Goal: Navigation & Orientation: Find specific page/section

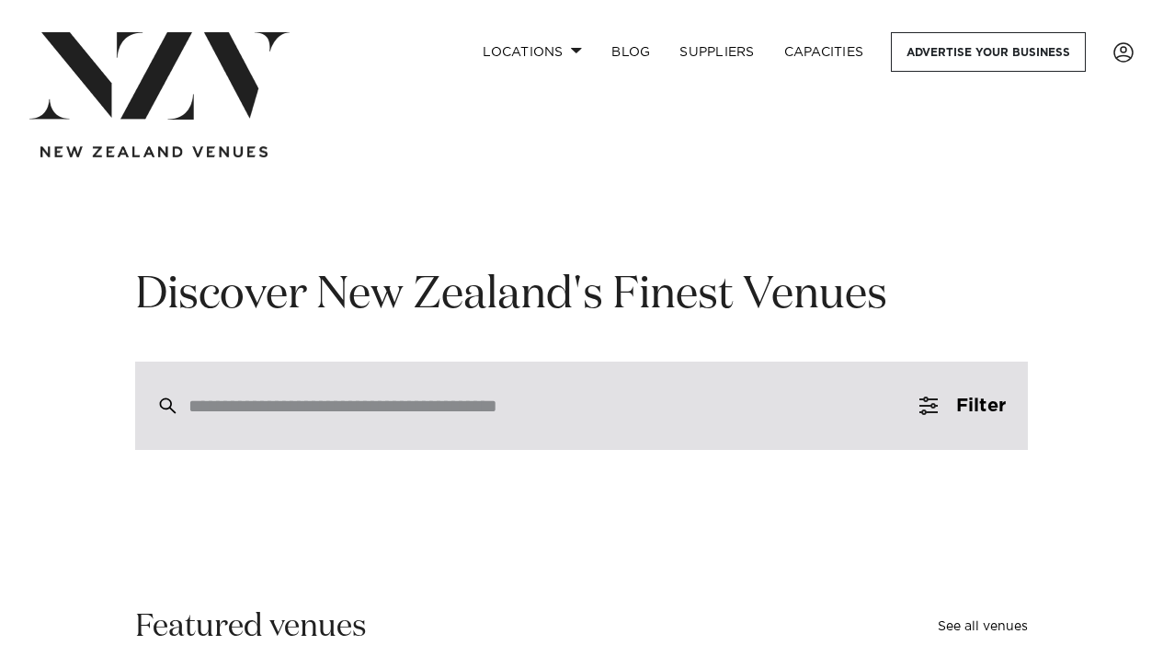
click at [608, 411] on input "search" at bounding box center [543, 405] width 708 height 20
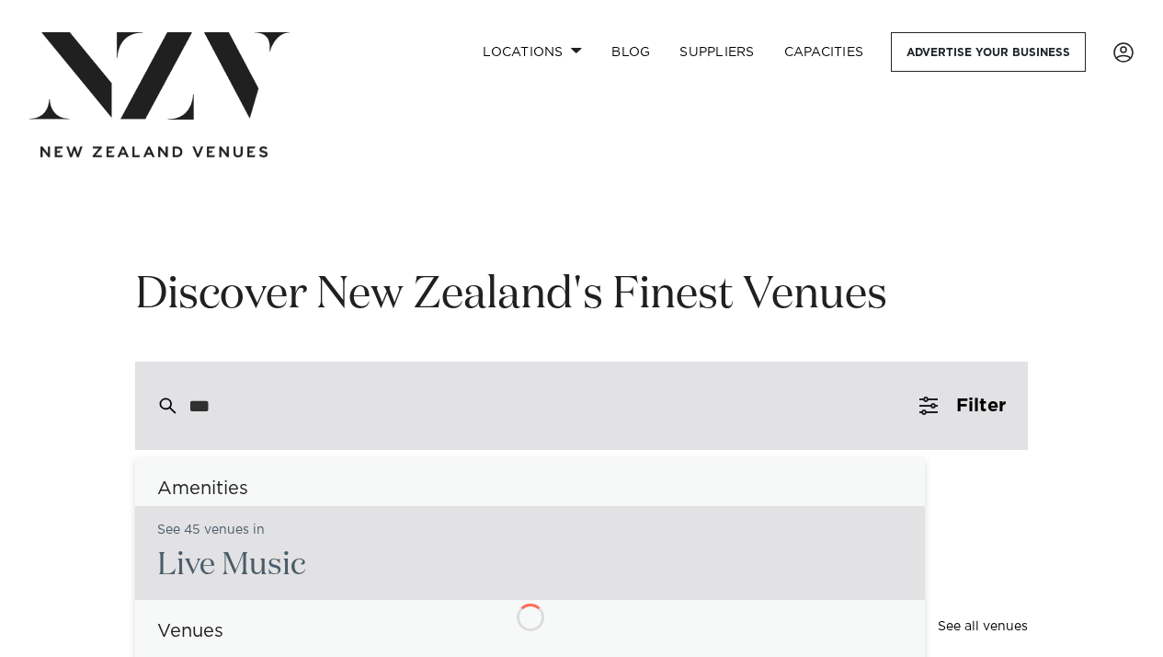
type input "****"
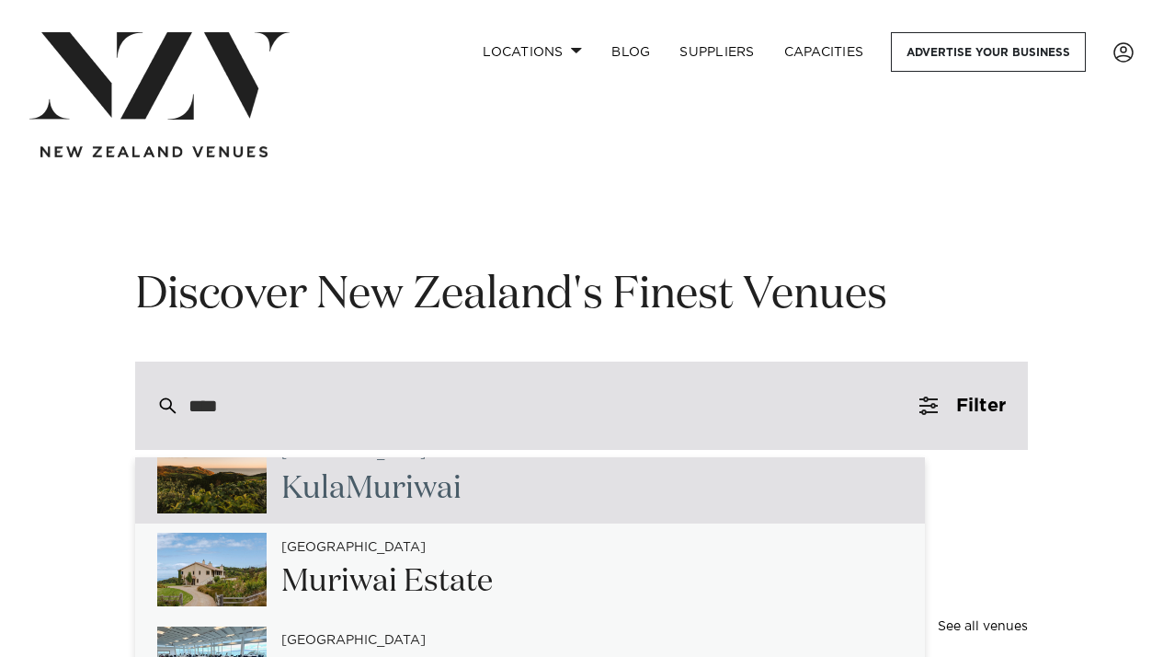
scroll to position [78, 0]
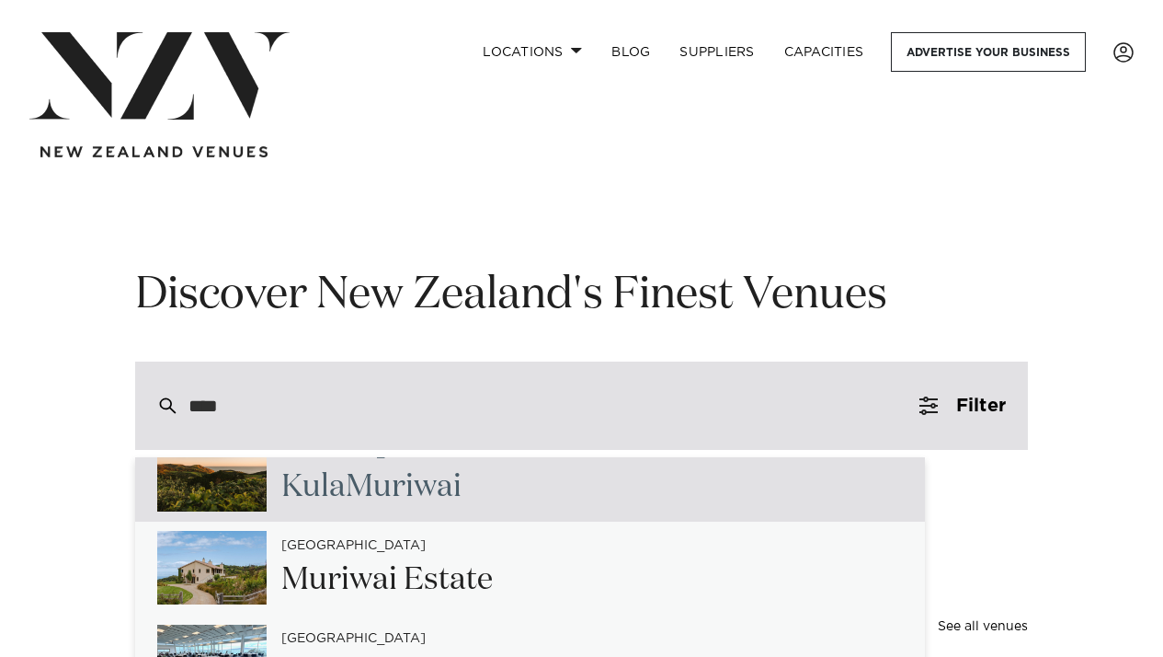
click at [532, 497] on div "Auckland [PERSON_NAME] [PERSON_NAME]" at bounding box center [530, 475] width 790 height 94
type input "**********"
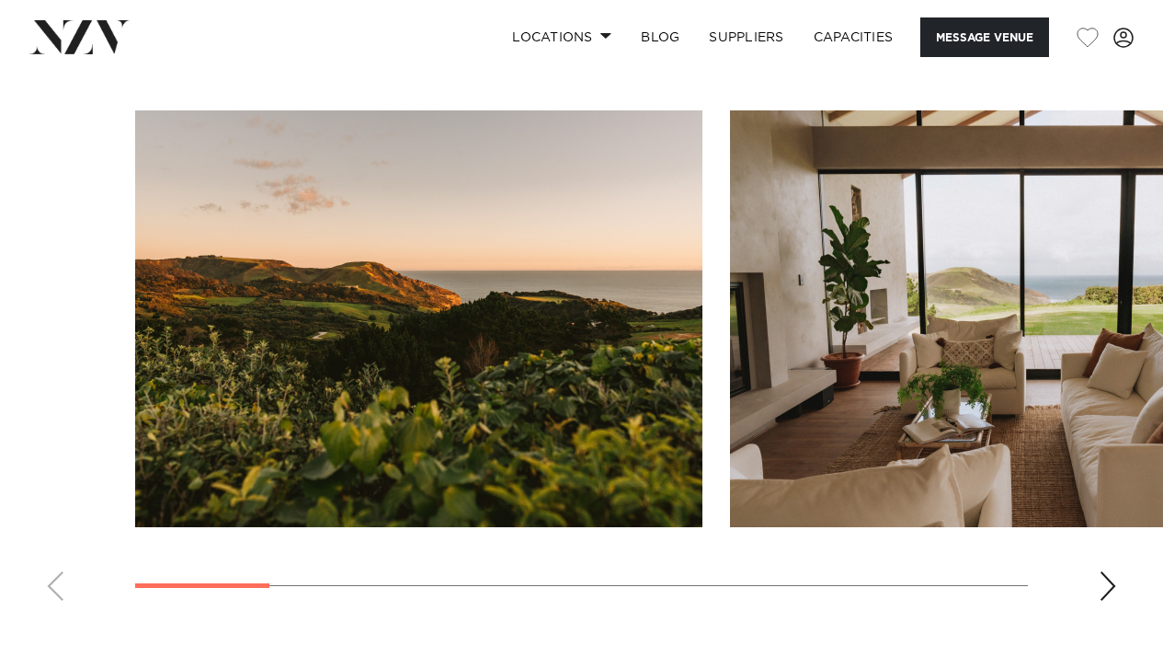
scroll to position [1509, 0]
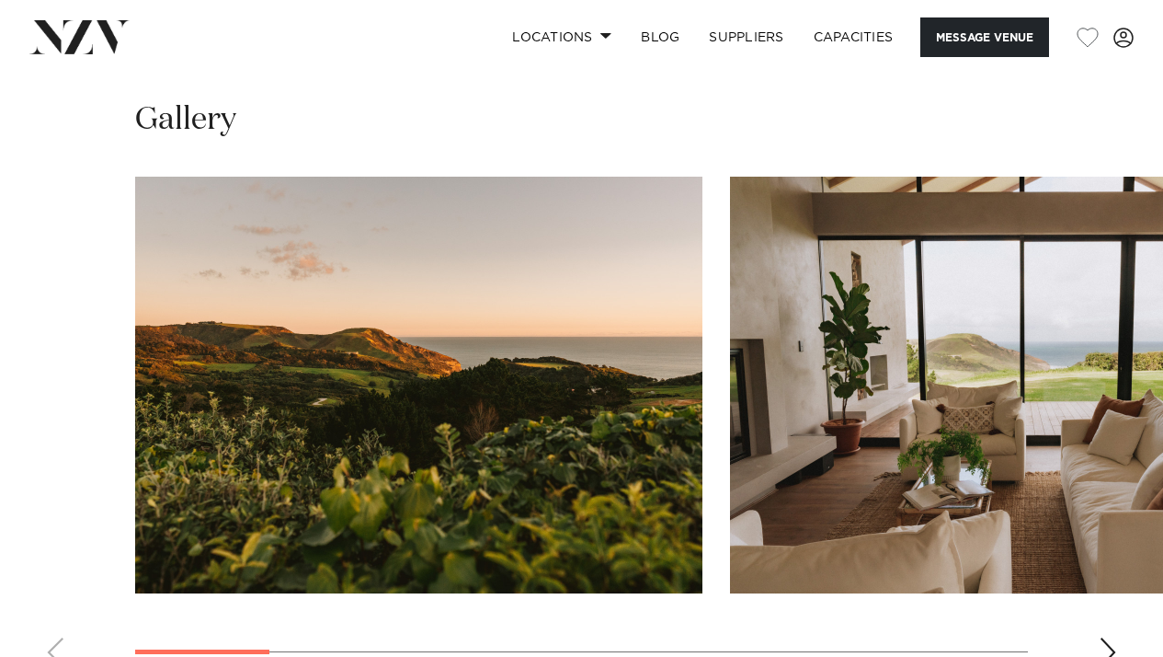
click at [1102, 637] on div "Next slide" at bounding box center [1108, 651] width 18 height 29
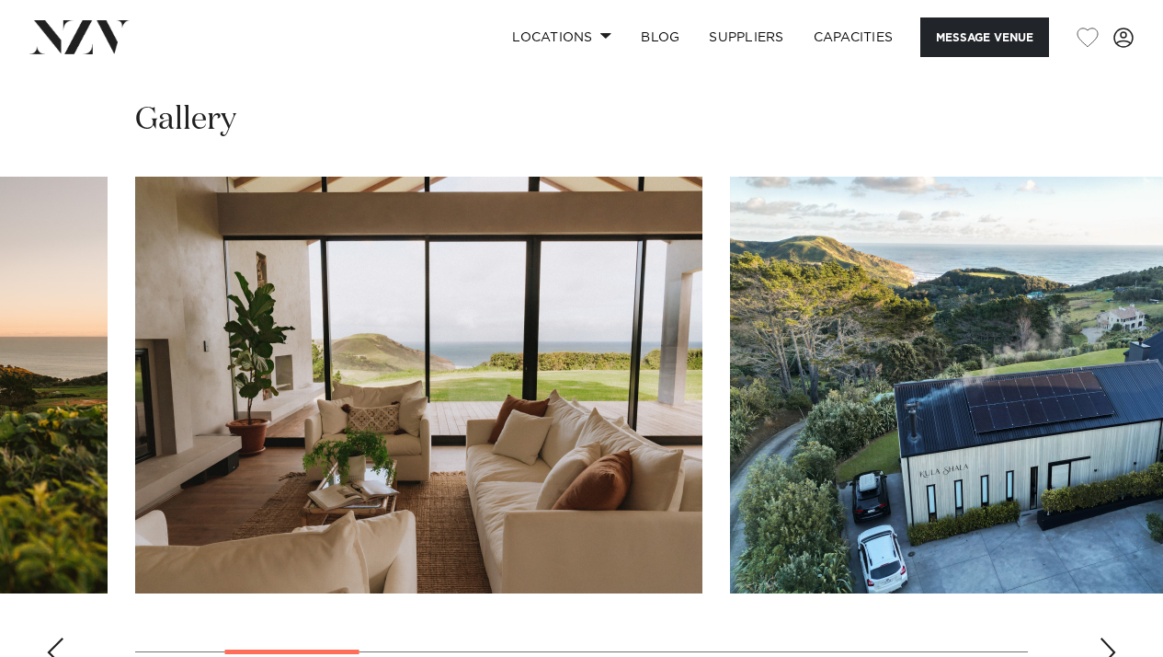
click at [1102, 637] on div "Next slide" at bounding box center [1108, 651] width 18 height 29
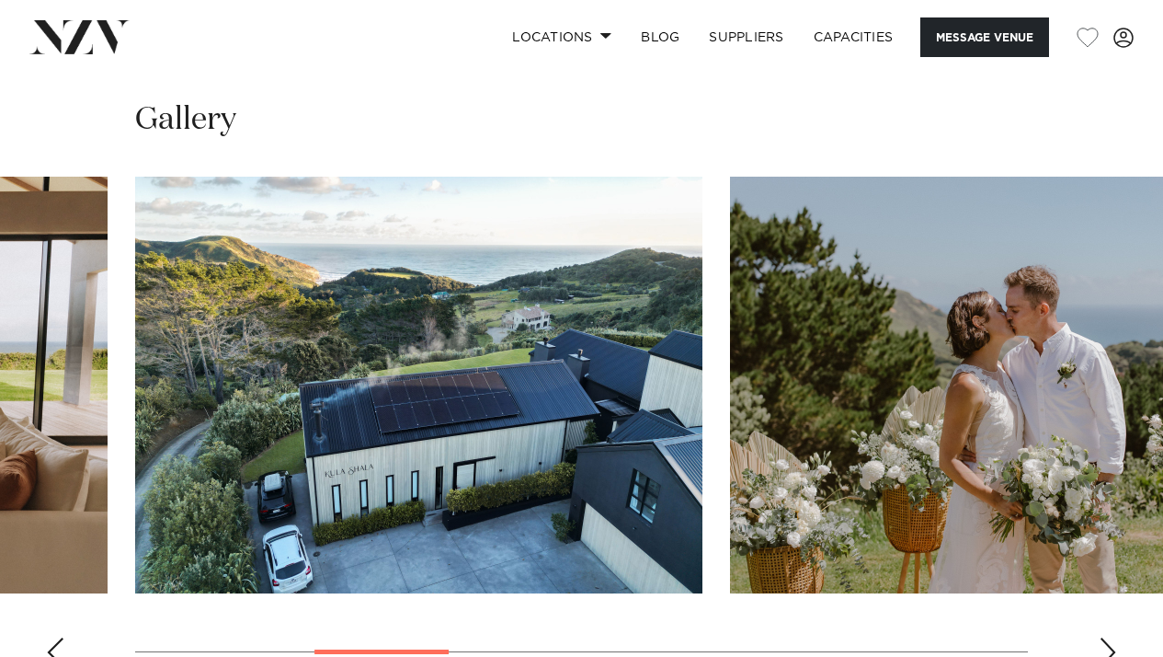
click at [1102, 637] on div "Next slide" at bounding box center [1108, 651] width 18 height 29
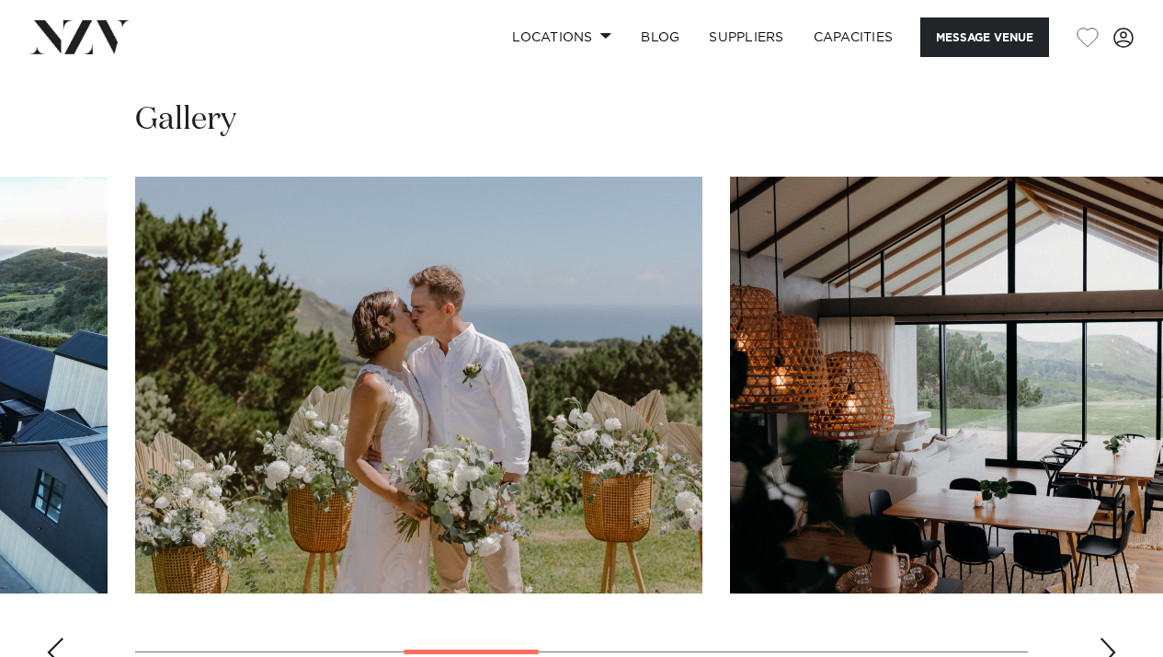
click at [1102, 637] on div "Next slide" at bounding box center [1108, 651] width 18 height 29
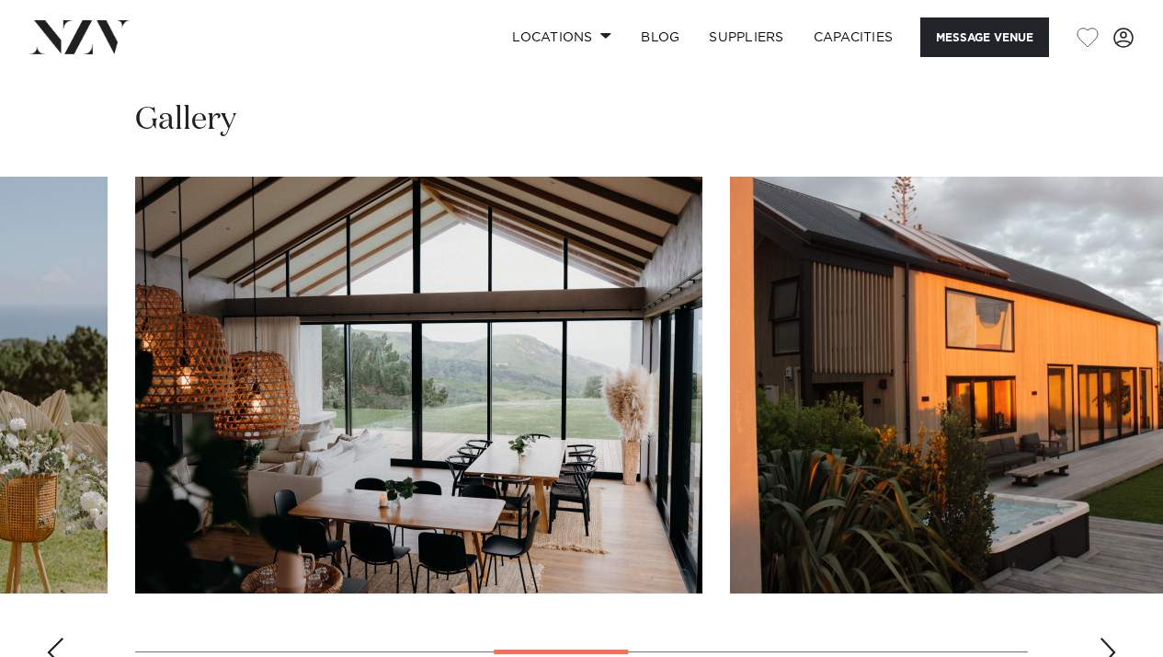
click at [1102, 637] on div "Next slide" at bounding box center [1108, 651] width 18 height 29
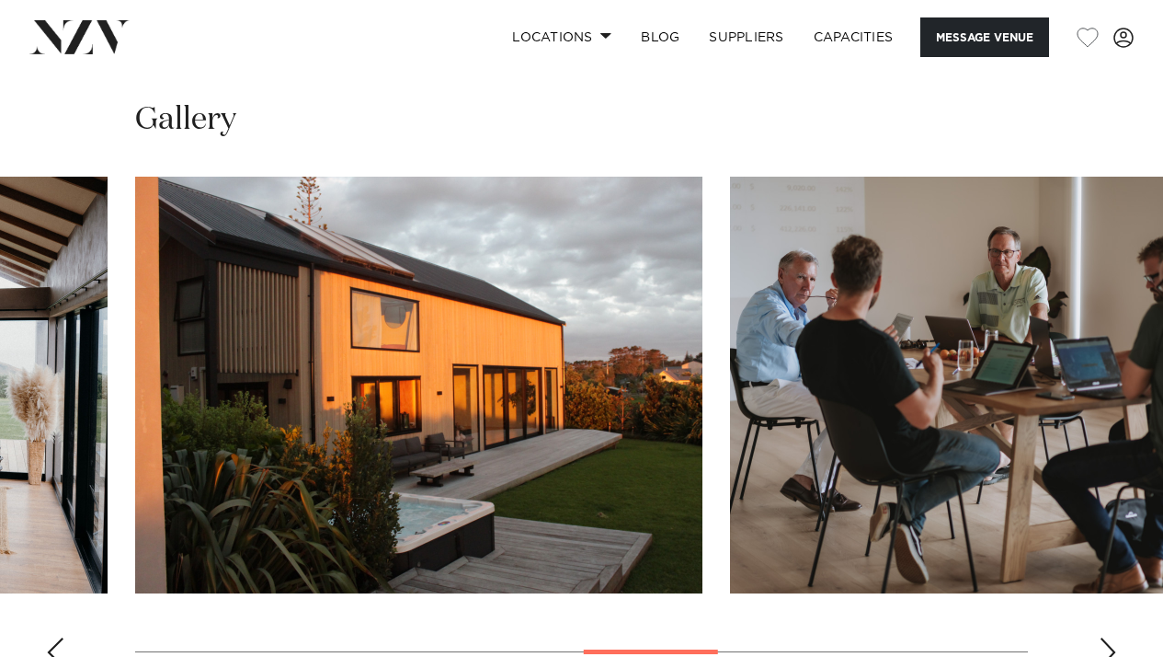
click at [1102, 637] on div "Next slide" at bounding box center [1108, 651] width 18 height 29
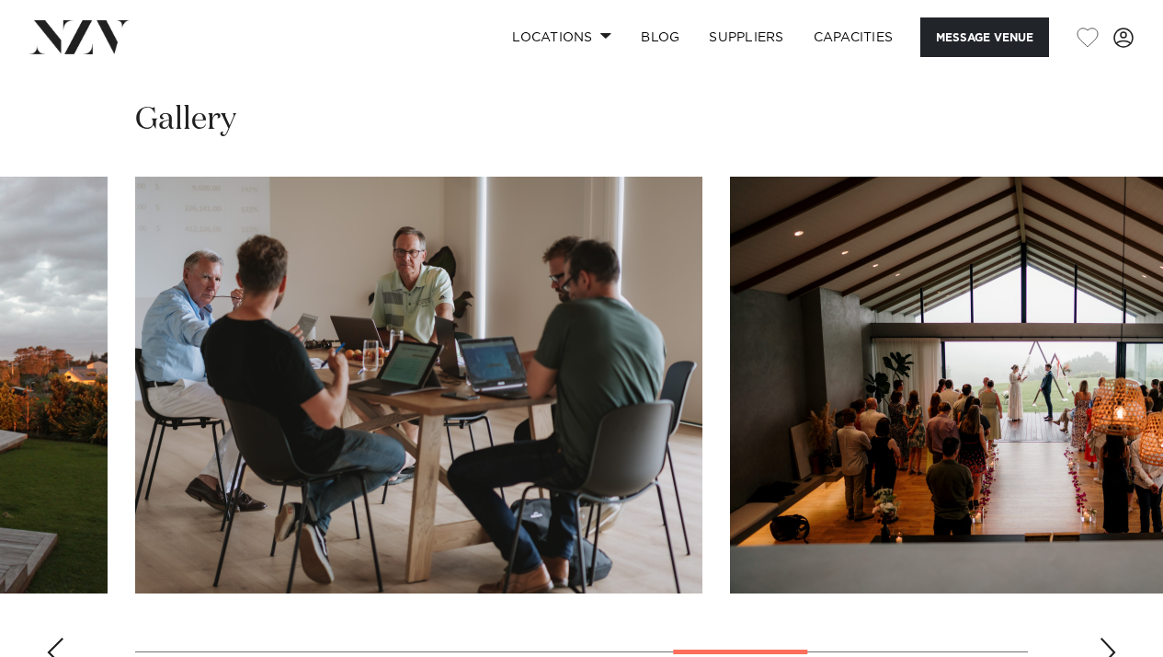
click at [1102, 637] on div "Next slide" at bounding box center [1108, 651] width 18 height 29
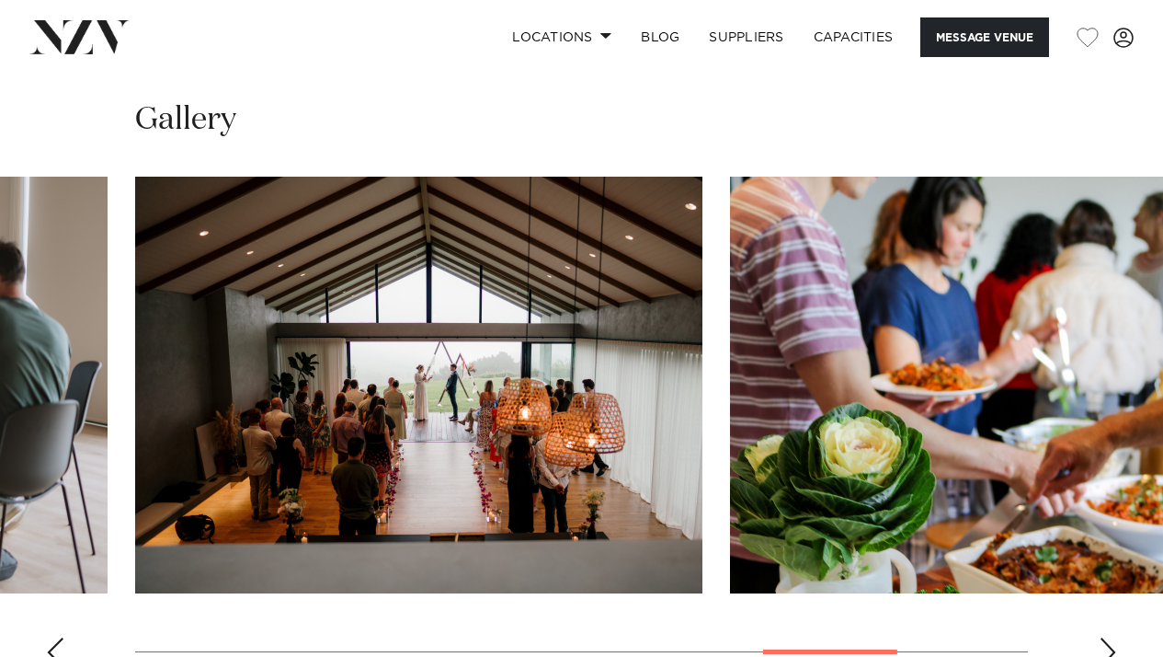
click at [1102, 637] on div "Next slide" at bounding box center [1108, 651] width 18 height 29
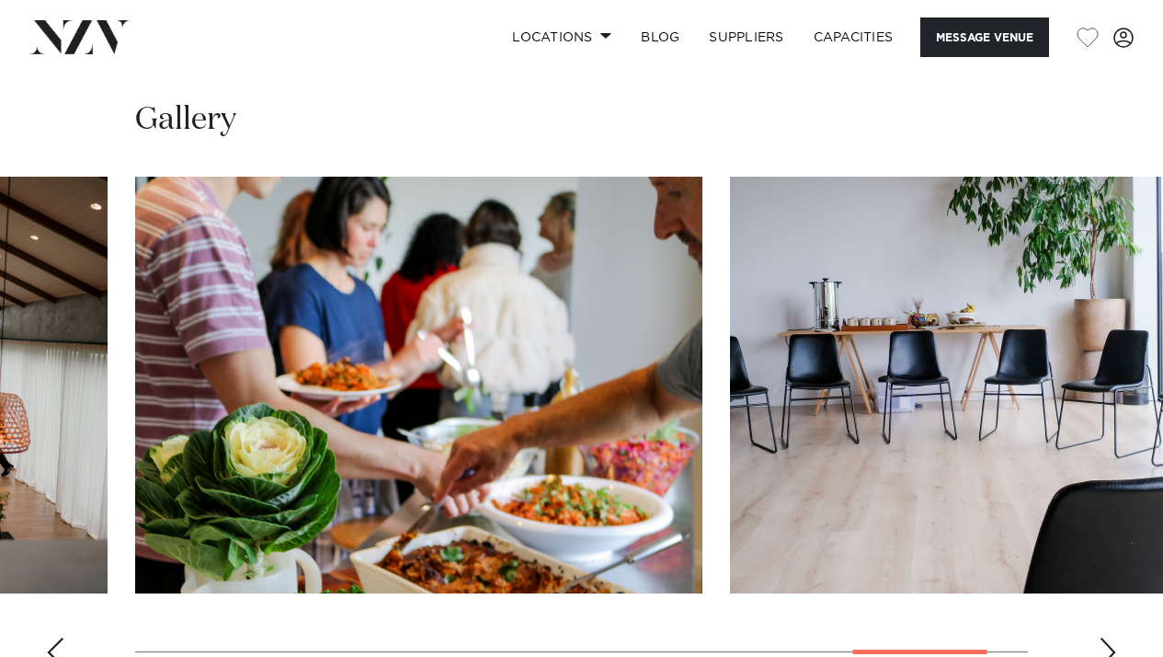
click at [1102, 637] on div "Next slide" at bounding box center [1108, 651] width 18 height 29
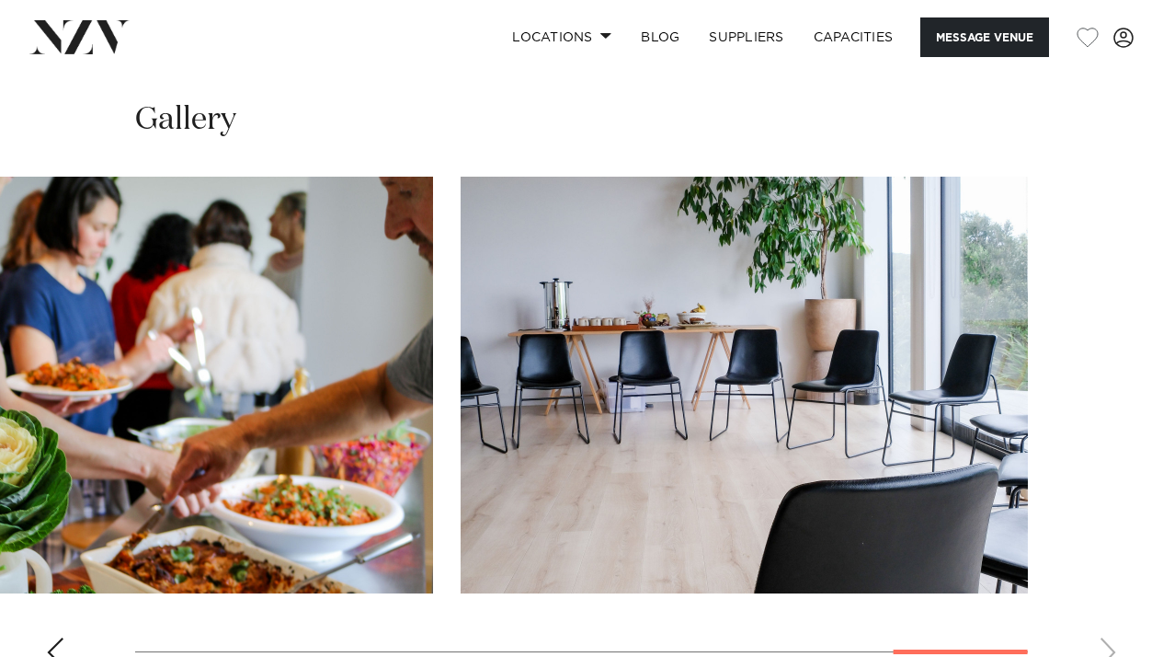
click at [1102, 578] on swiper-container at bounding box center [581, 429] width 1163 height 505
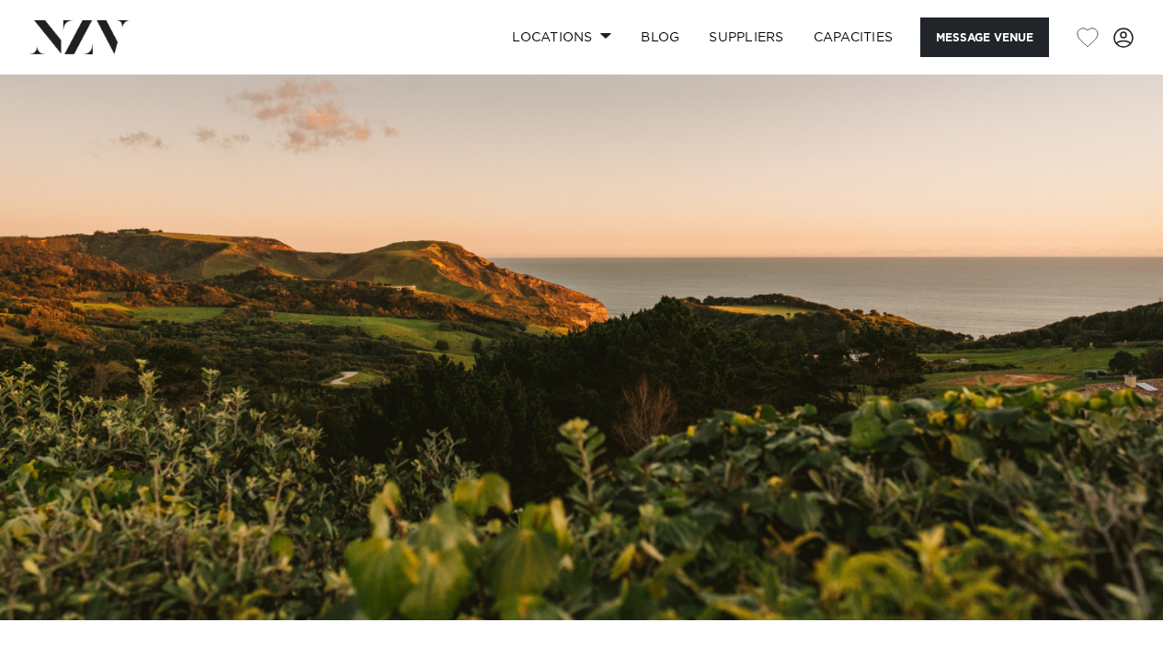
scroll to position [0, 0]
